Goal: Task Accomplishment & Management: Manage account settings

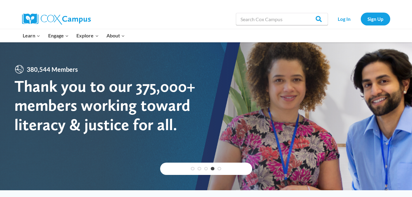
drag, startPoint x: 342, startPoint y: 19, endPoint x: 321, endPoint y: 41, distance: 30.8
drag, startPoint x: 321, startPoint y: 41, endPoint x: 342, endPoint y: 22, distance: 28.7
click at [342, 22] on link "Log In" at bounding box center [344, 19] width 27 height 13
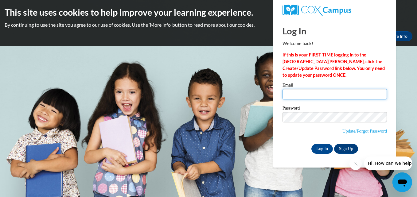
click at [287, 95] on input "Email" at bounding box center [335, 94] width 104 height 10
type input "[EMAIL_ADDRESS][DOMAIN_NAME]"
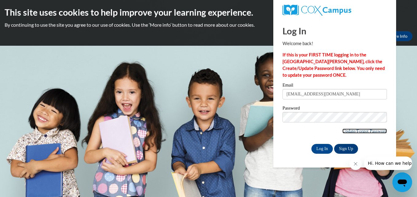
drag, startPoint x: 292, startPoint y: 109, endPoint x: 344, endPoint y: 133, distance: 57.0
click at [344, 133] on link "Update/Forgot Password" at bounding box center [364, 131] width 45 height 5
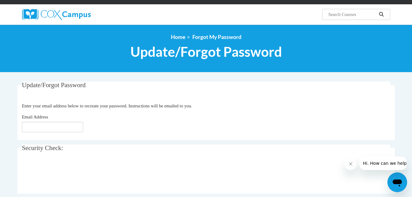
scroll to position [41, 0]
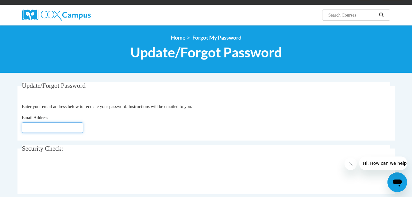
click at [27, 129] on input "Email Address" at bounding box center [52, 128] width 61 height 10
type input "[EMAIL_ADDRESS][DOMAIN_NAME]"
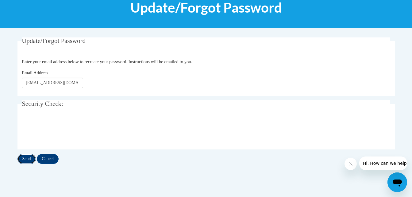
click at [26, 161] on input "Send" at bounding box center [27, 159] width 18 height 10
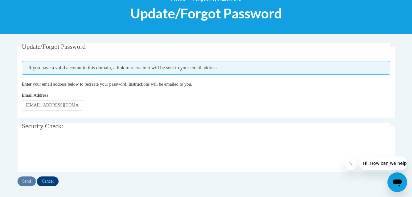
scroll to position [101, 0]
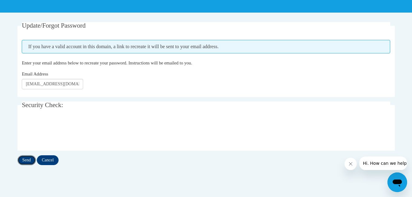
click at [26, 158] on input "Send" at bounding box center [27, 160] width 18 height 10
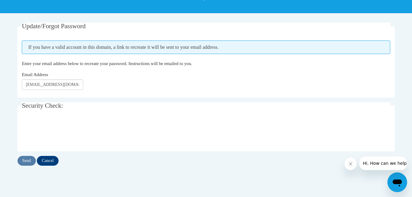
scroll to position [101, 0]
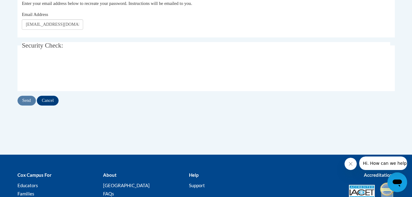
scroll to position [101, 0]
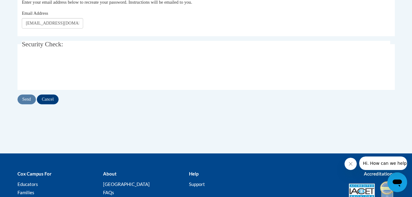
scroll to position [86, 0]
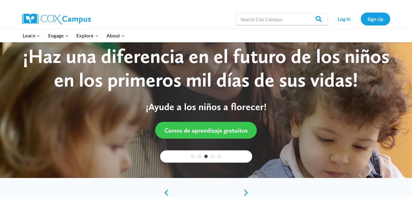
scroll to position [5, 0]
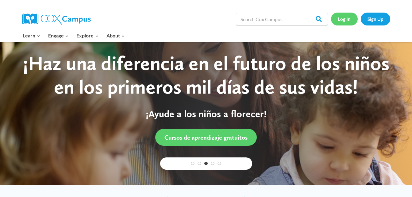
click at [345, 19] on link "Log In" at bounding box center [344, 19] width 27 height 13
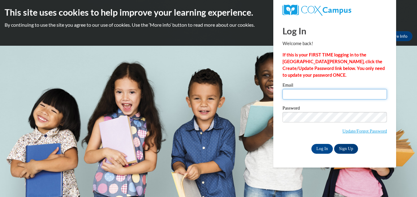
click at [288, 95] on input "Email" at bounding box center [335, 94] width 104 height 10
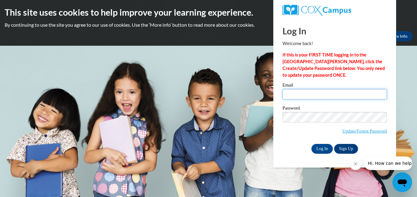
type input "[EMAIL_ADDRESS][DOMAIN_NAME]"
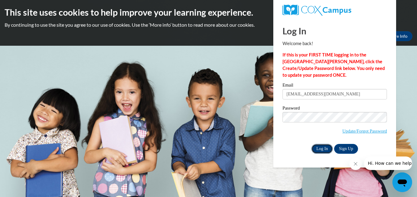
click at [320, 148] on input "Log In" at bounding box center [321, 149] width 21 height 10
